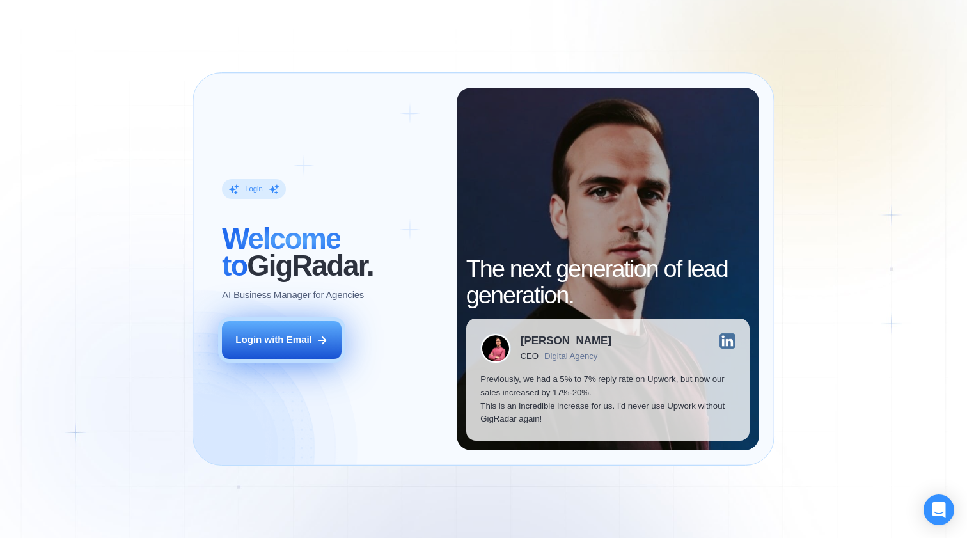
click at [295, 343] on div "Login with Email" at bounding box center [273, 339] width 77 height 13
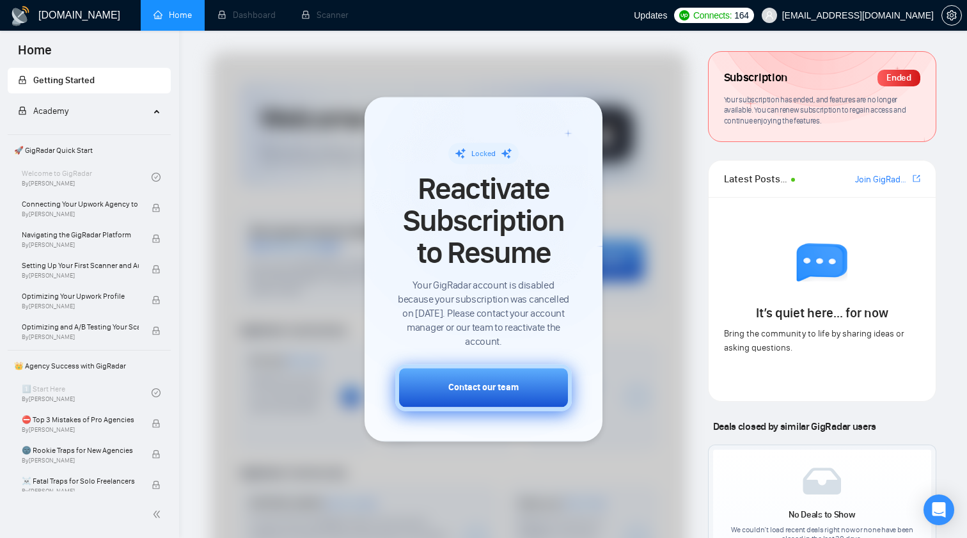
click at [478, 400] on button "Contact our team" at bounding box center [483, 387] width 177 height 47
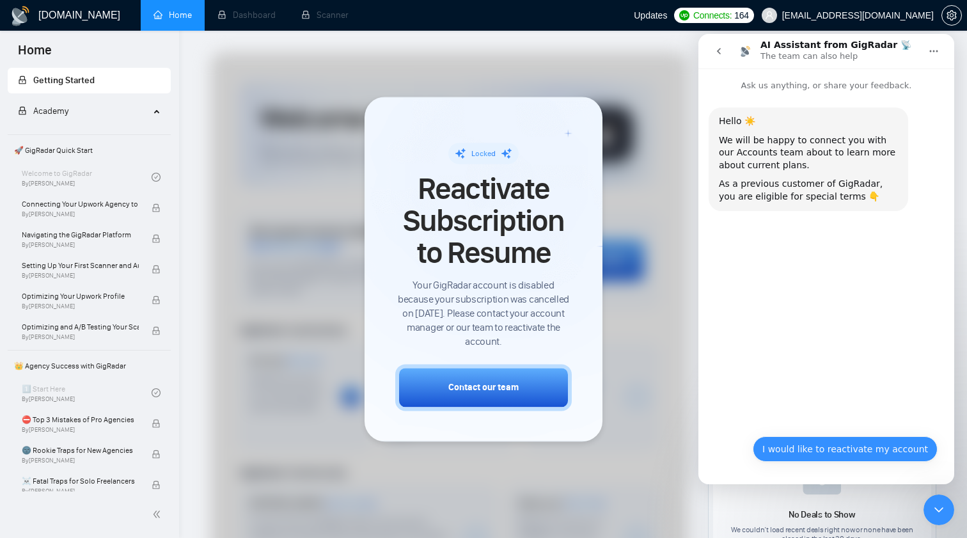
click at [831, 453] on button "I would like to reactivate my account" at bounding box center [845, 449] width 185 height 26
